Goal: Information Seeking & Learning: Learn about a topic

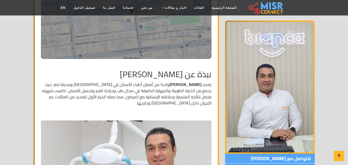
scroll to position [206, 0]
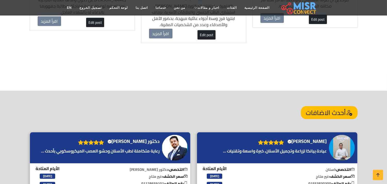
scroll to position [401, 0]
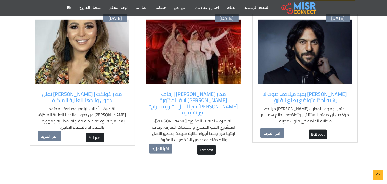
click at [319, 55] on img at bounding box center [305, 52] width 94 height 64
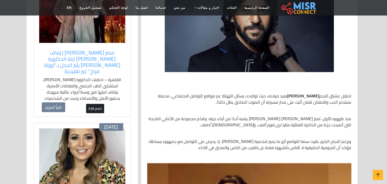
scroll to position [286, 0]
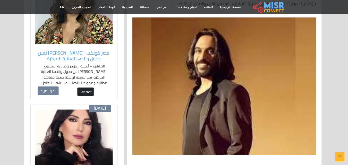
scroll to position [286, 0]
